Goal: Information Seeking & Learning: Stay updated

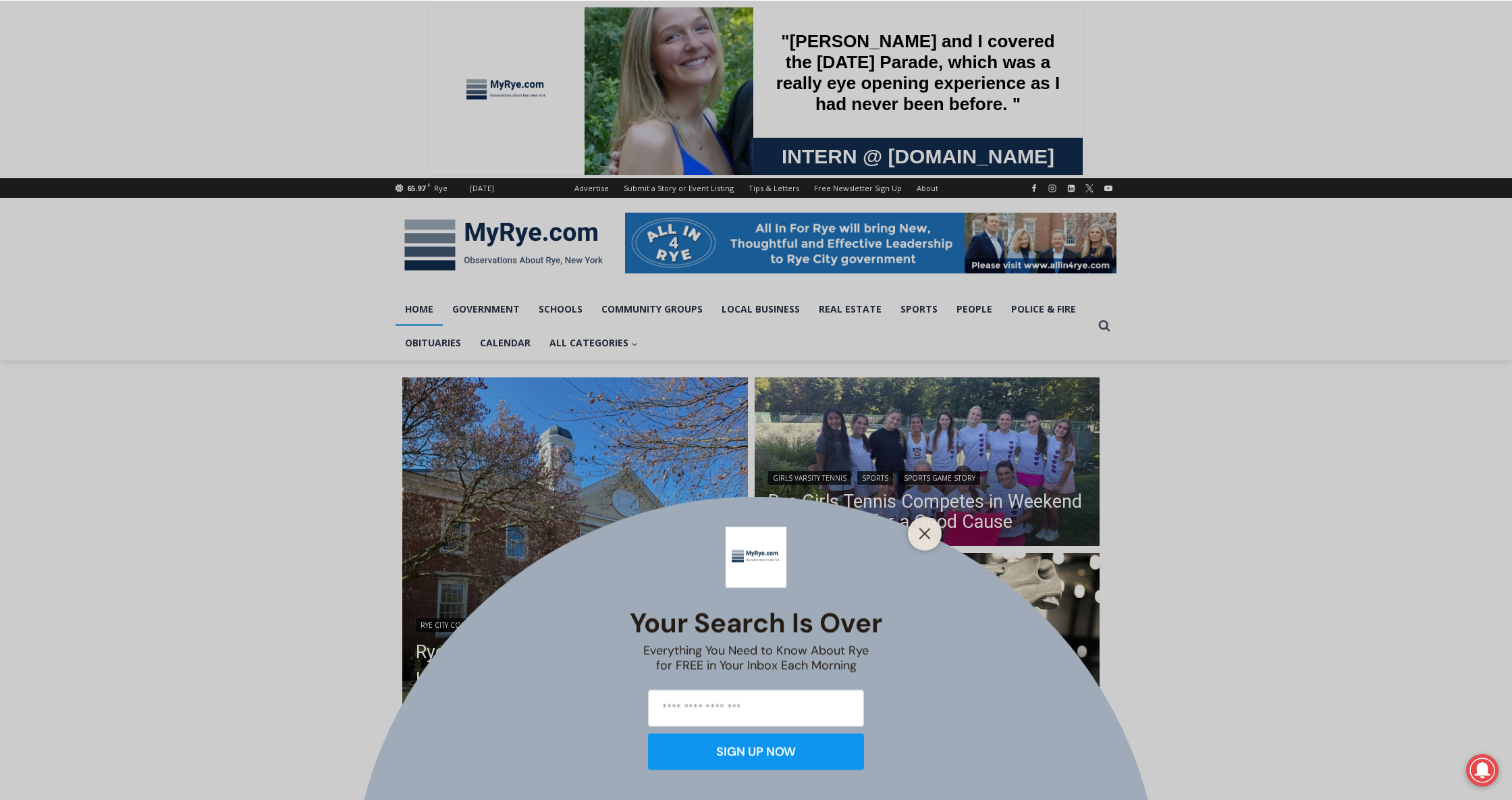
click at [441, 473] on div "Your Search is Over Everything You Need to Know About Rye for FREE in Your Inbo…" at bounding box center [756, 400] width 1512 height 800
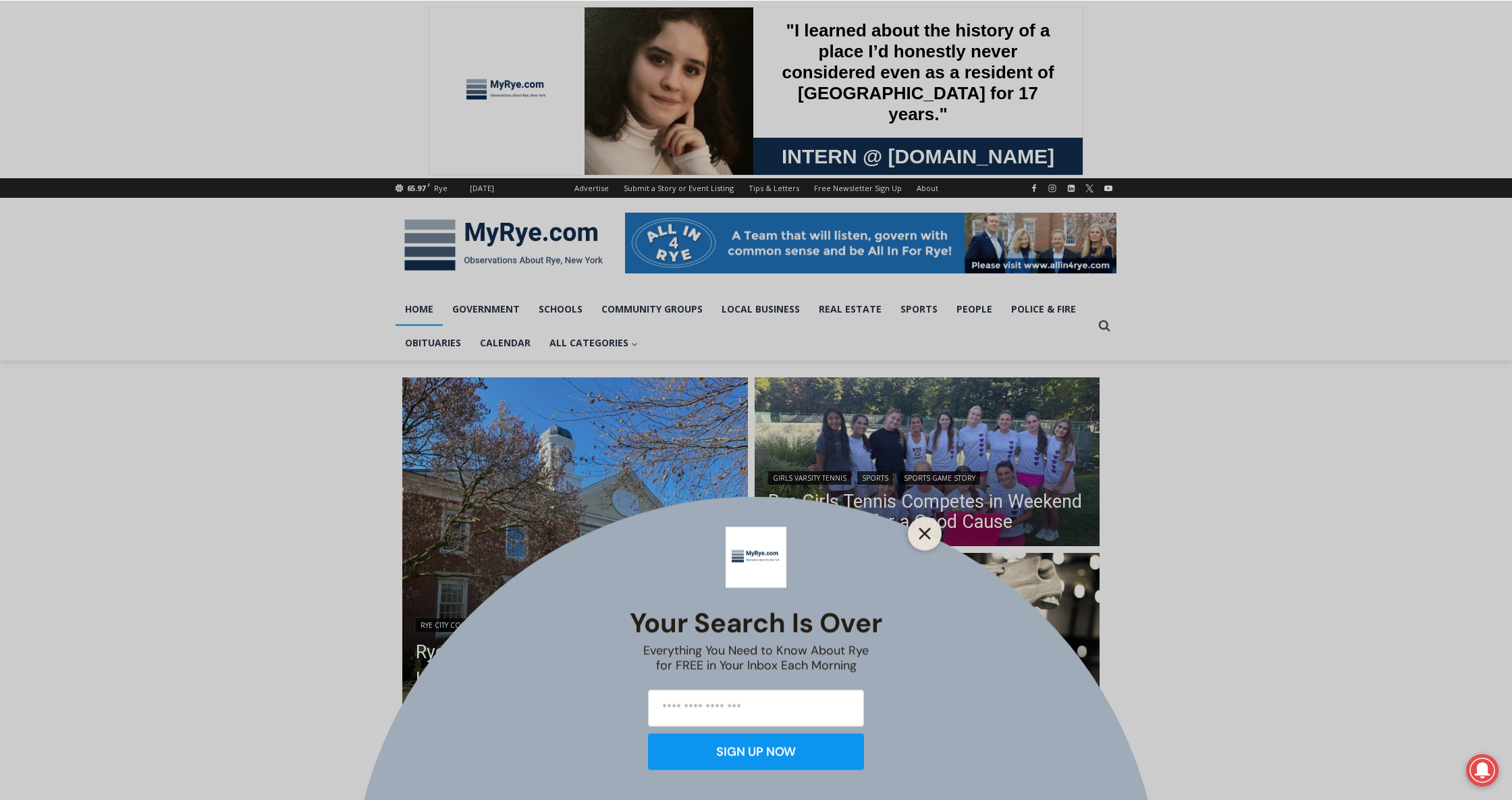
click at [928, 531] on icon "Close" at bounding box center [925, 533] width 12 height 12
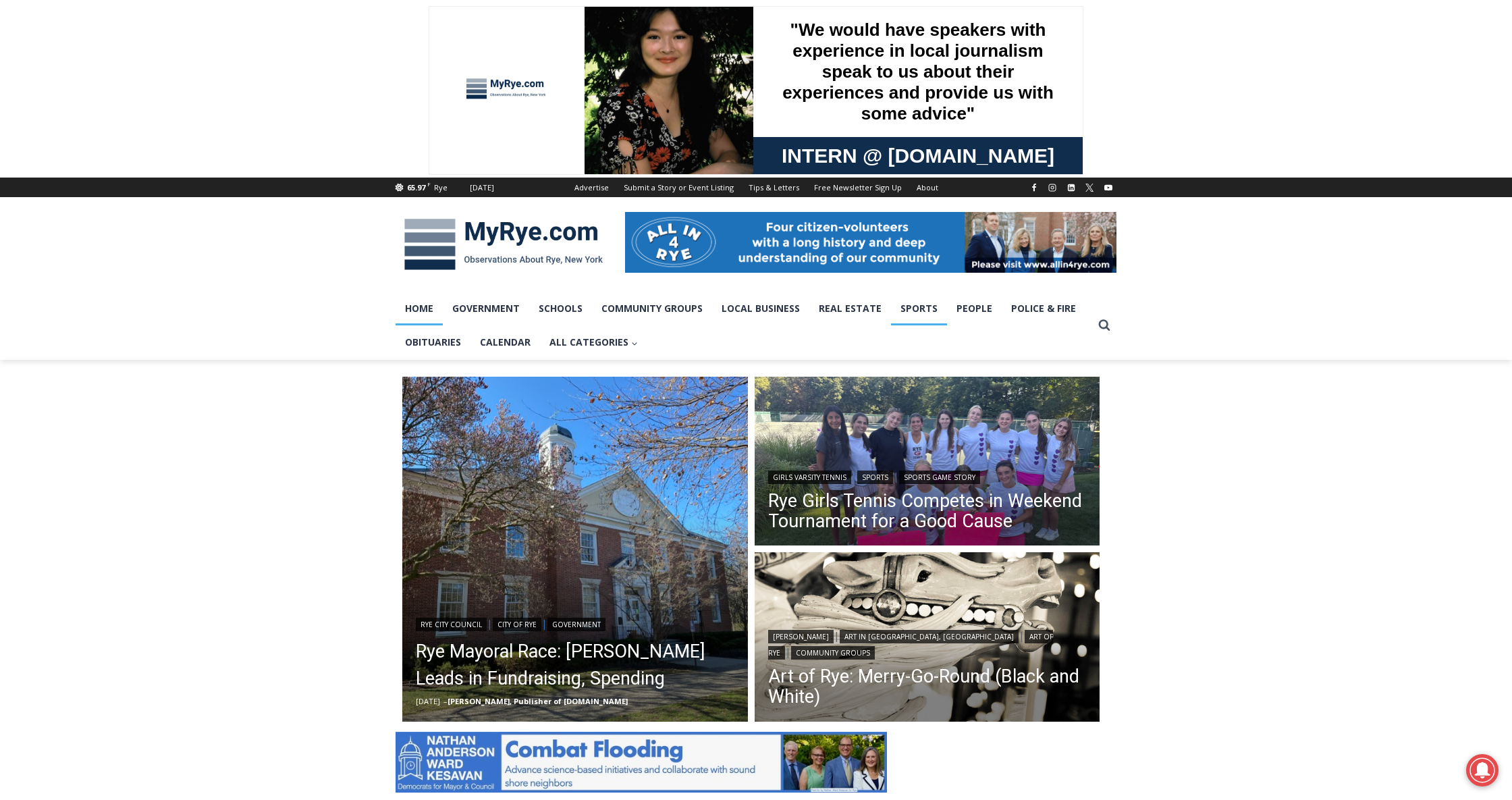
click at [891, 325] on link "Sports" at bounding box center [919, 309] width 56 height 34
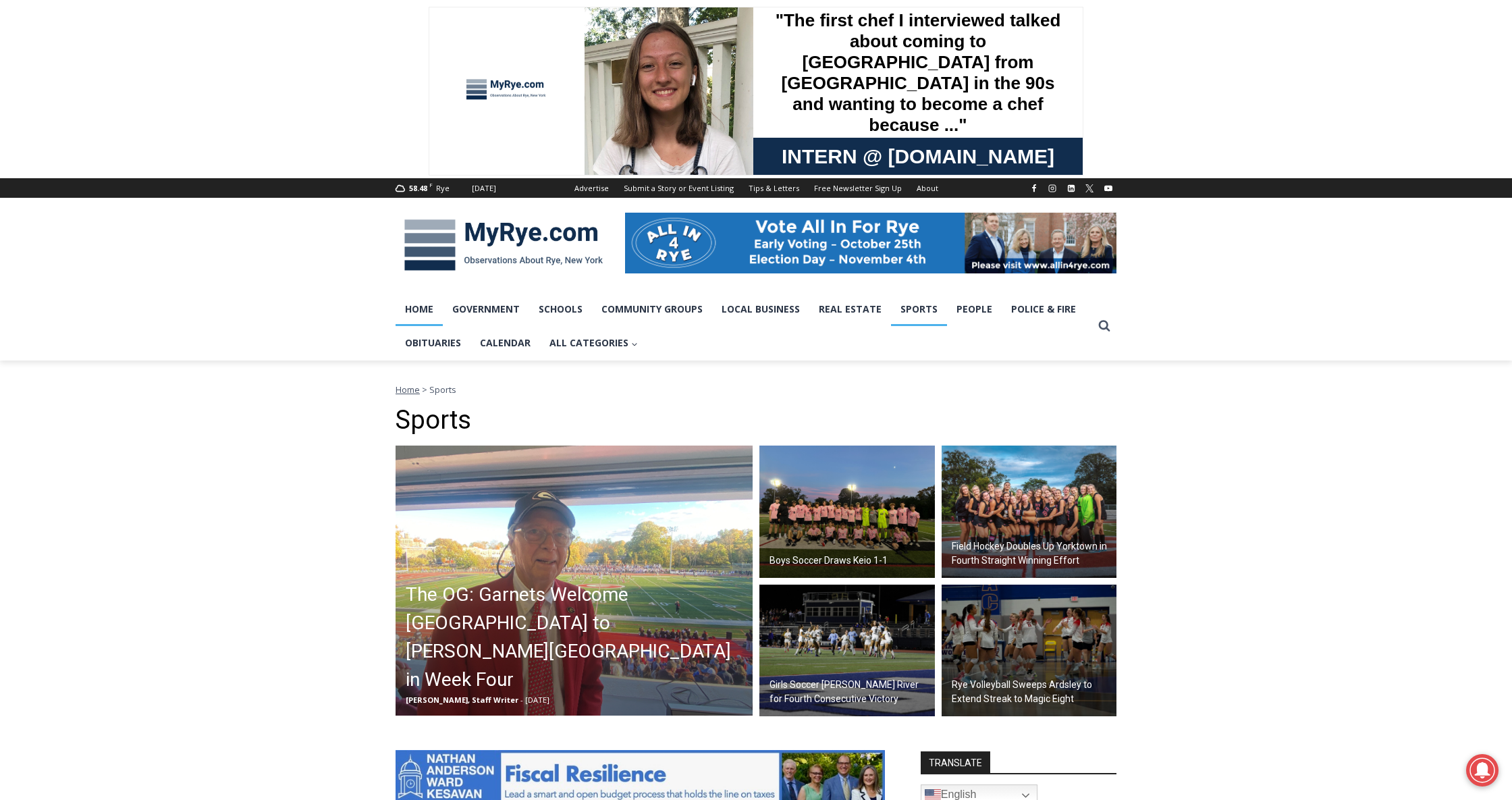
click at [430, 326] on link "Home" at bounding box center [419, 309] width 47 height 34
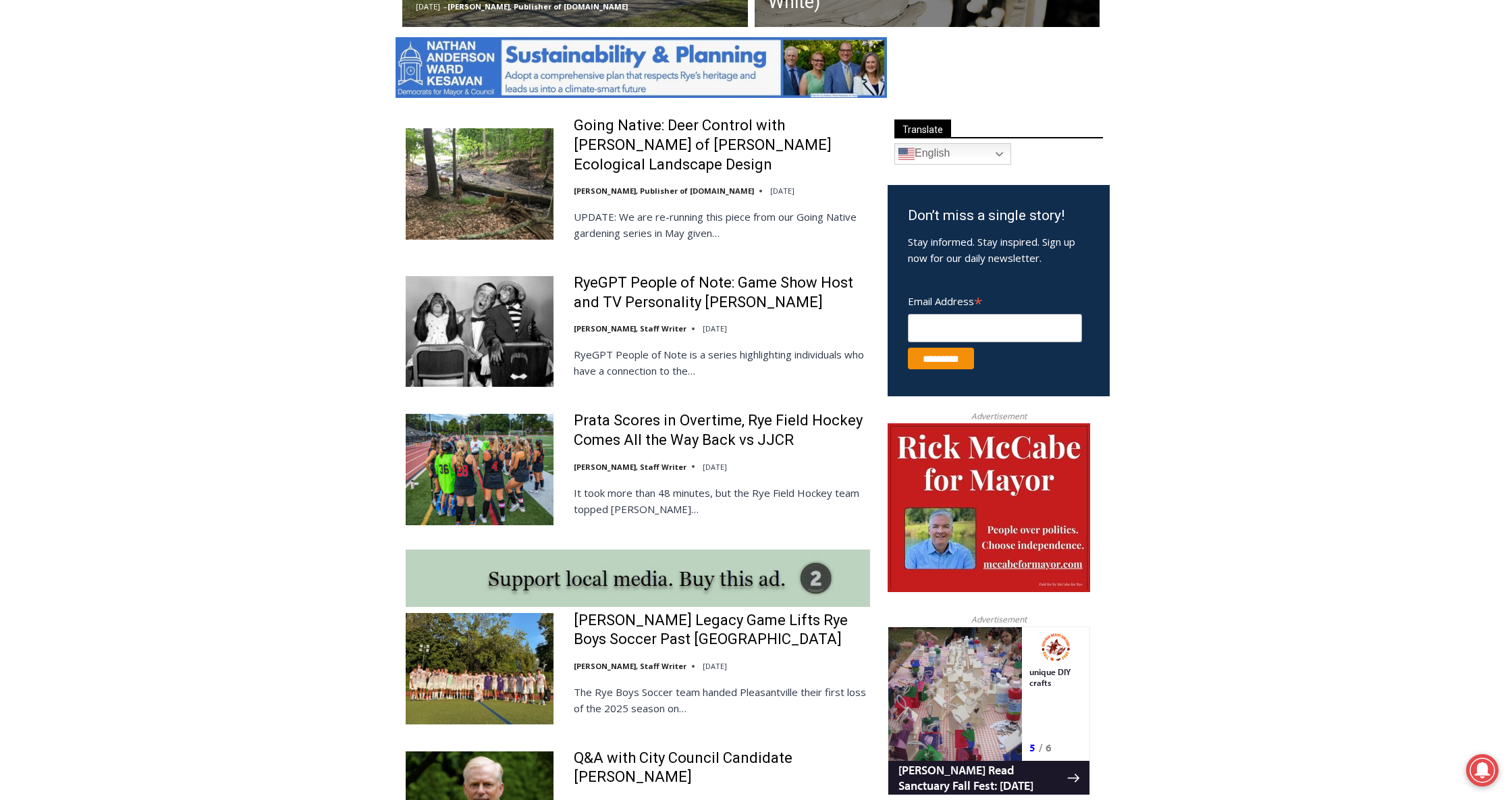
click at [663, 517] on p "It took more than 48 minutes, but the Rye Field Hockey team topped John Jay-Cro…" at bounding box center [722, 501] width 296 height 33
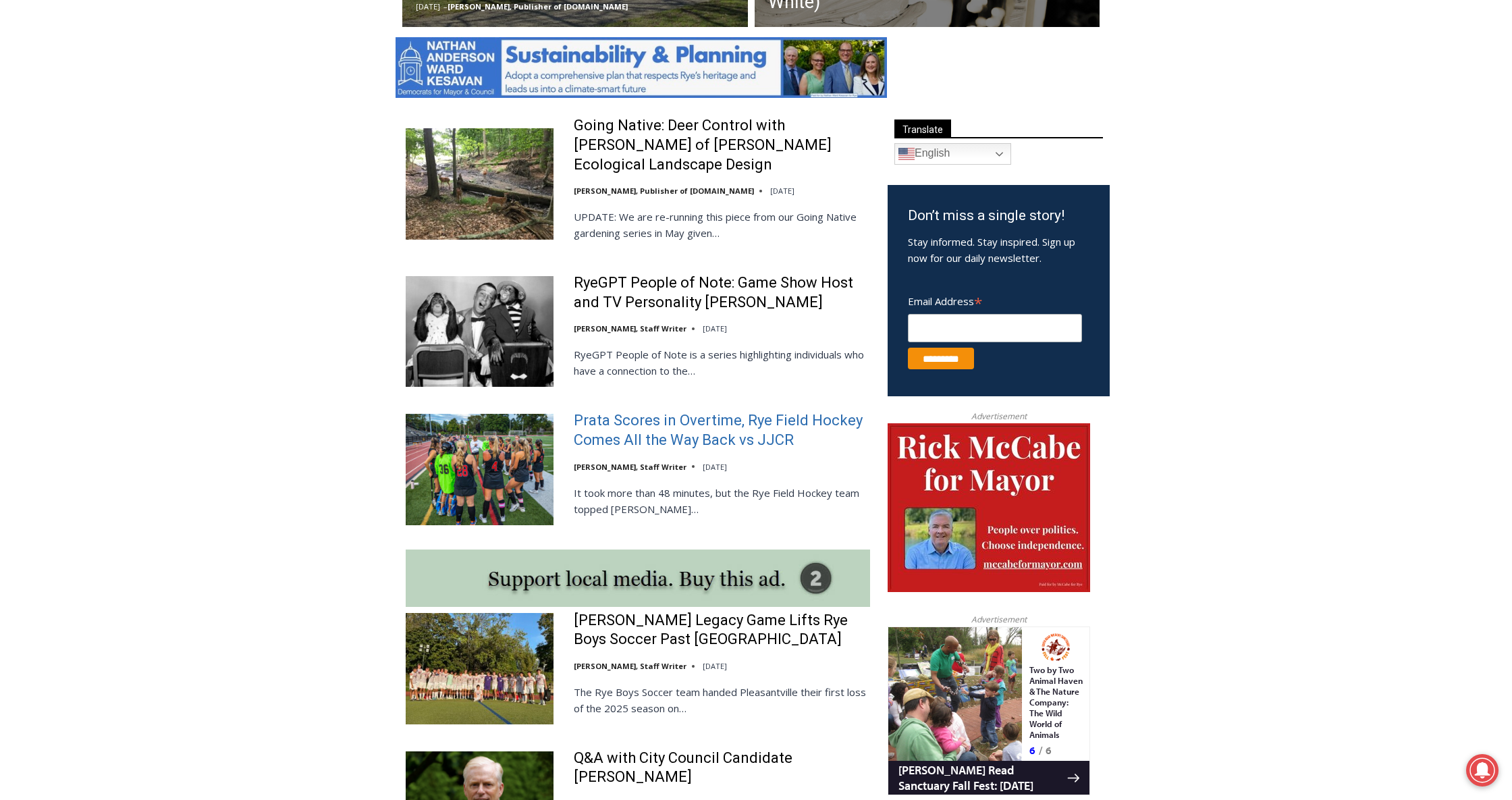
click at [655, 449] on link "Prata Scores in Overtime, Rye Field Hockey Comes All the Way Back vs JJCR" at bounding box center [722, 430] width 296 height 38
